Goal: Task Accomplishment & Management: Use online tool/utility

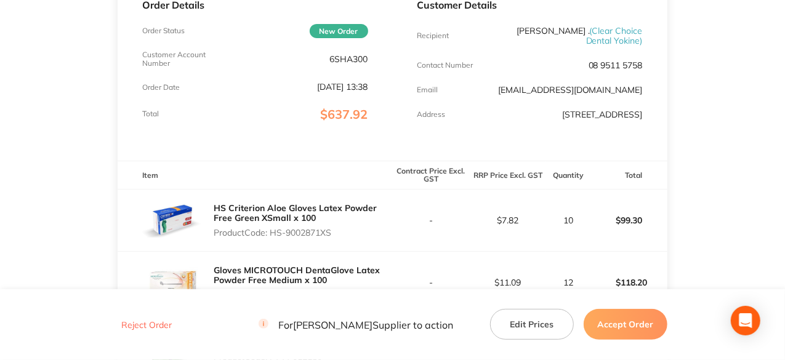
scroll to position [185, 0]
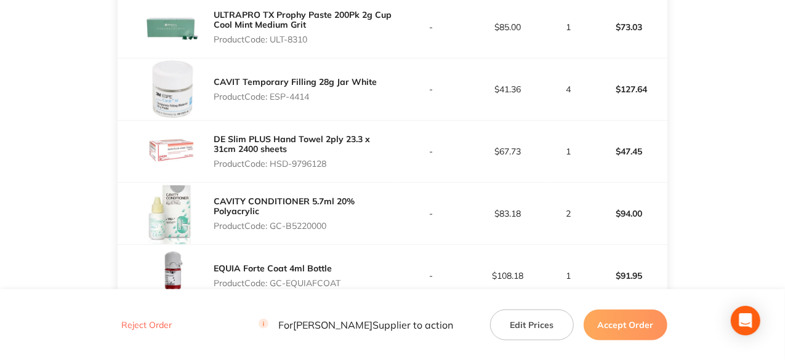
scroll to position [394, 0]
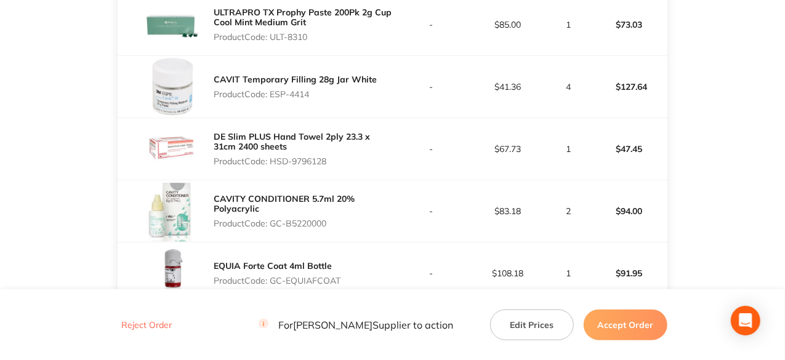
drag, startPoint x: 310, startPoint y: 36, endPoint x: 273, endPoint y: 39, distance: 37.7
click at [273, 39] on p "Product Code: ULT-8310" at bounding box center [303, 37] width 179 height 10
copy p "ULT-8310"
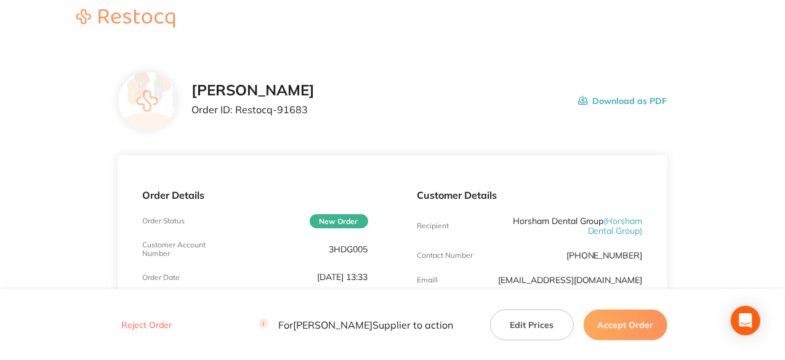
scroll to position [0, 0]
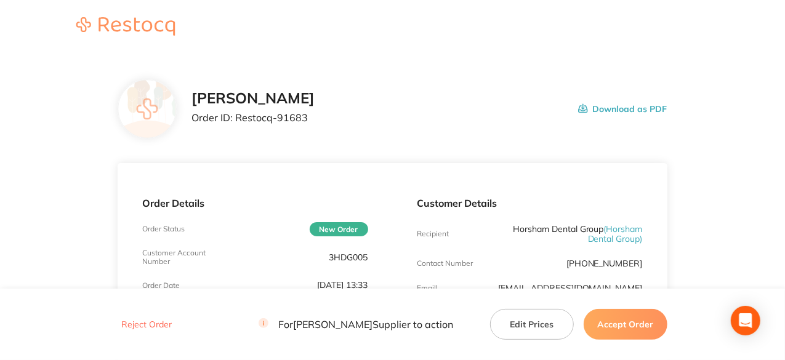
click at [634, 328] on button "Accept Order" at bounding box center [626, 324] width 84 height 31
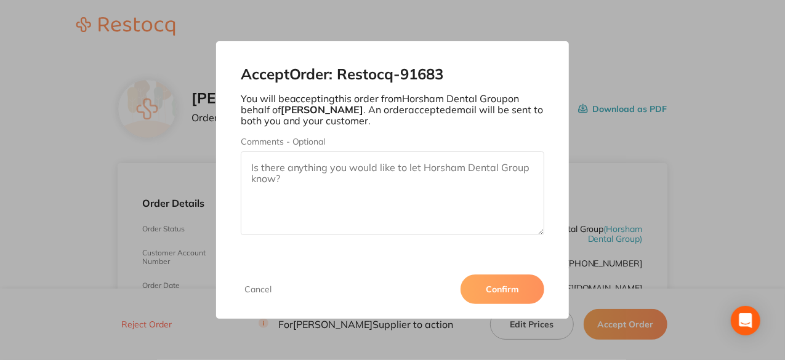
click at [509, 295] on button "Confirm" at bounding box center [503, 290] width 84 height 30
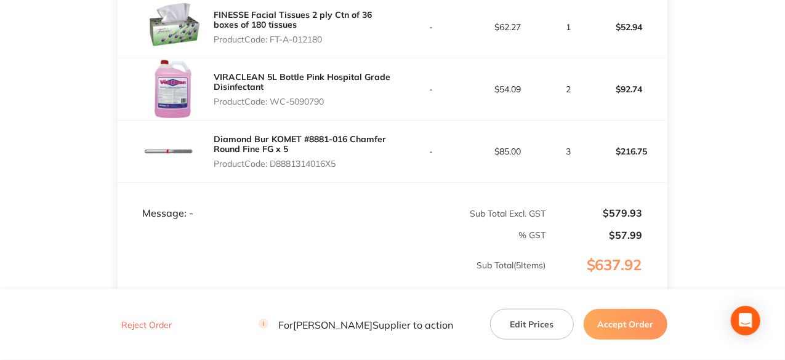
scroll to position [515, 0]
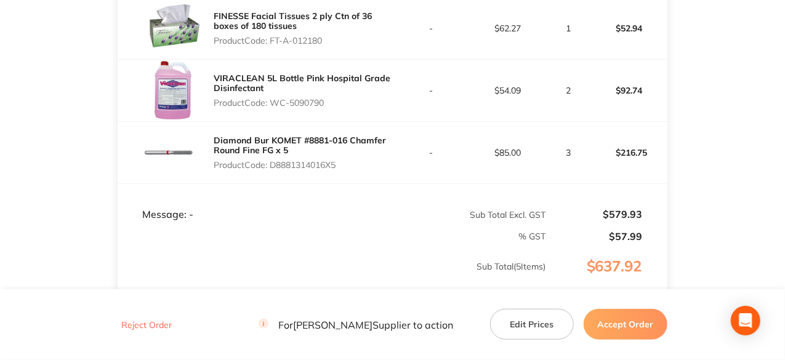
click at [647, 320] on button "Accept Order" at bounding box center [626, 324] width 84 height 31
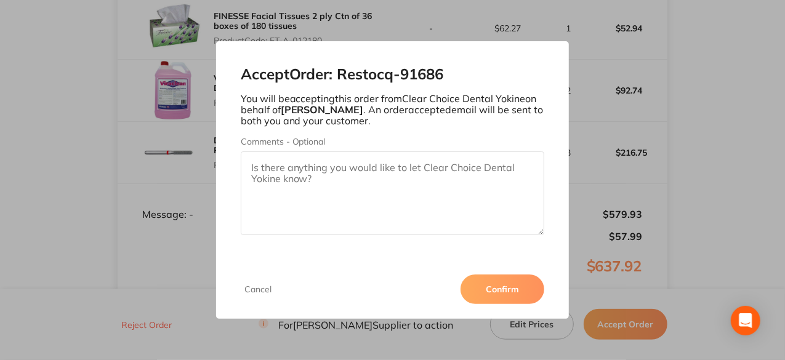
click at [512, 289] on button "Confirm" at bounding box center [503, 290] width 84 height 30
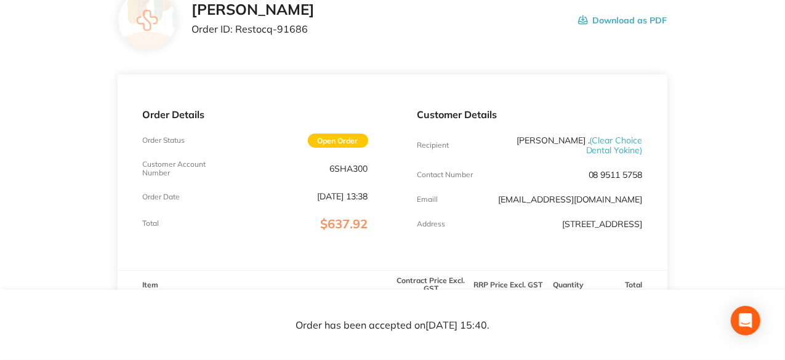
scroll to position [0, 0]
